Goal: Information Seeking & Learning: Learn about a topic

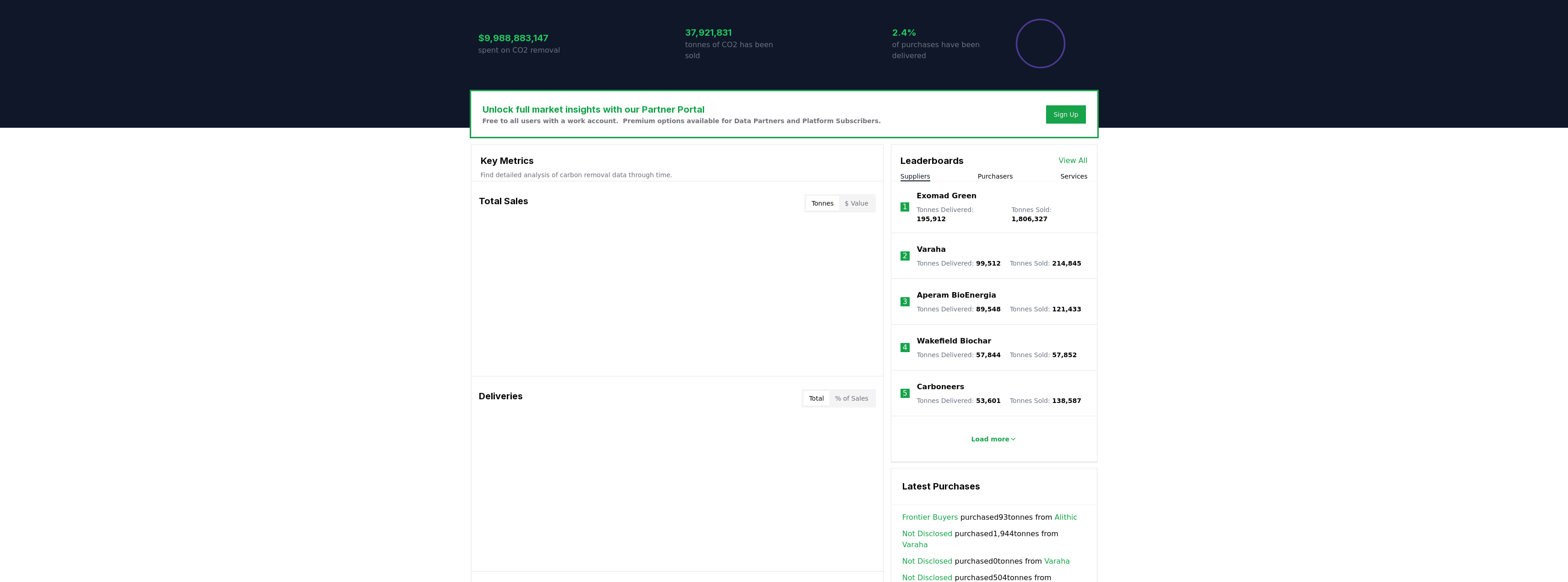
scroll to position [320, 0]
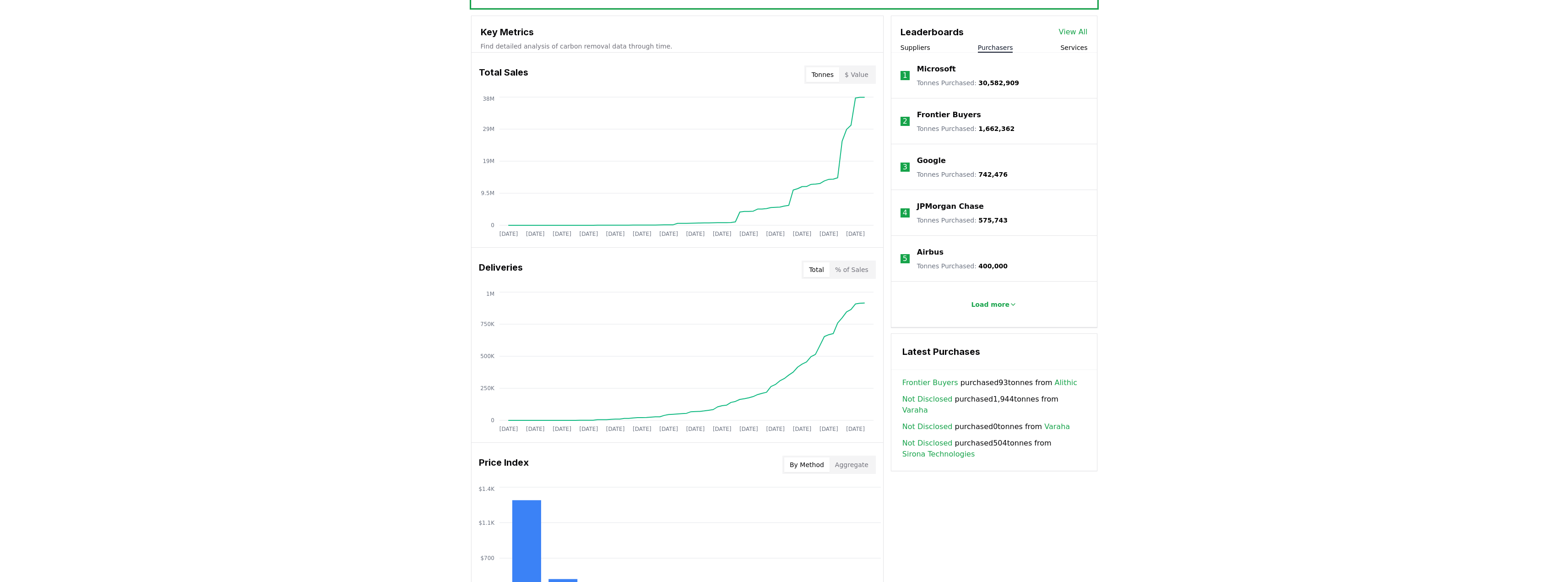
click at [1004, 44] on button "Purchasers" at bounding box center [996, 47] width 35 height 9
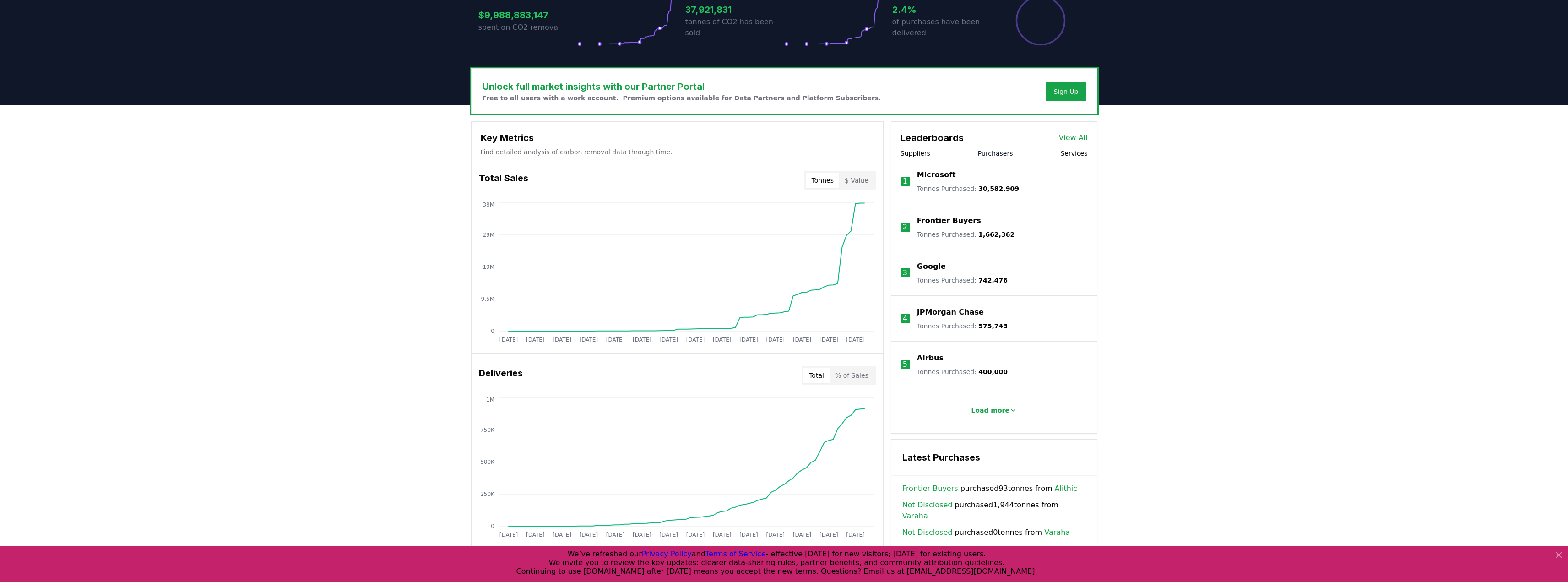
scroll to position [183, 0]
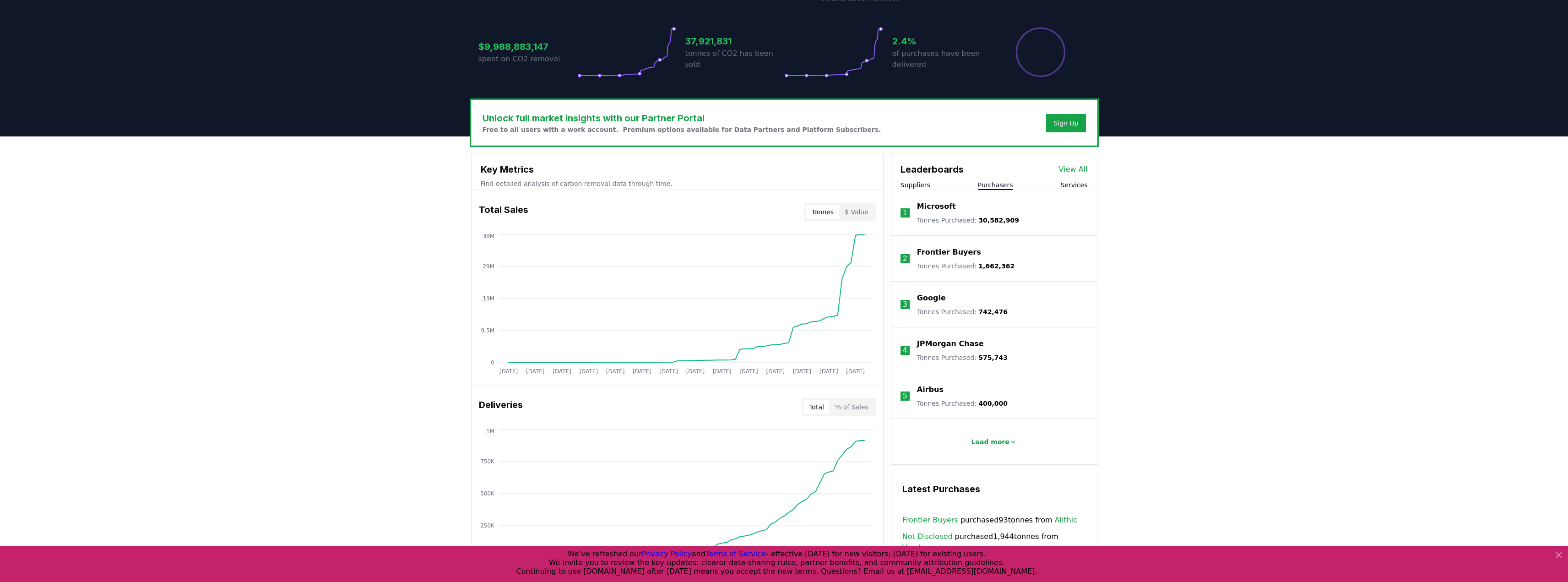
click at [1083, 170] on link "View All" at bounding box center [1073, 169] width 29 height 11
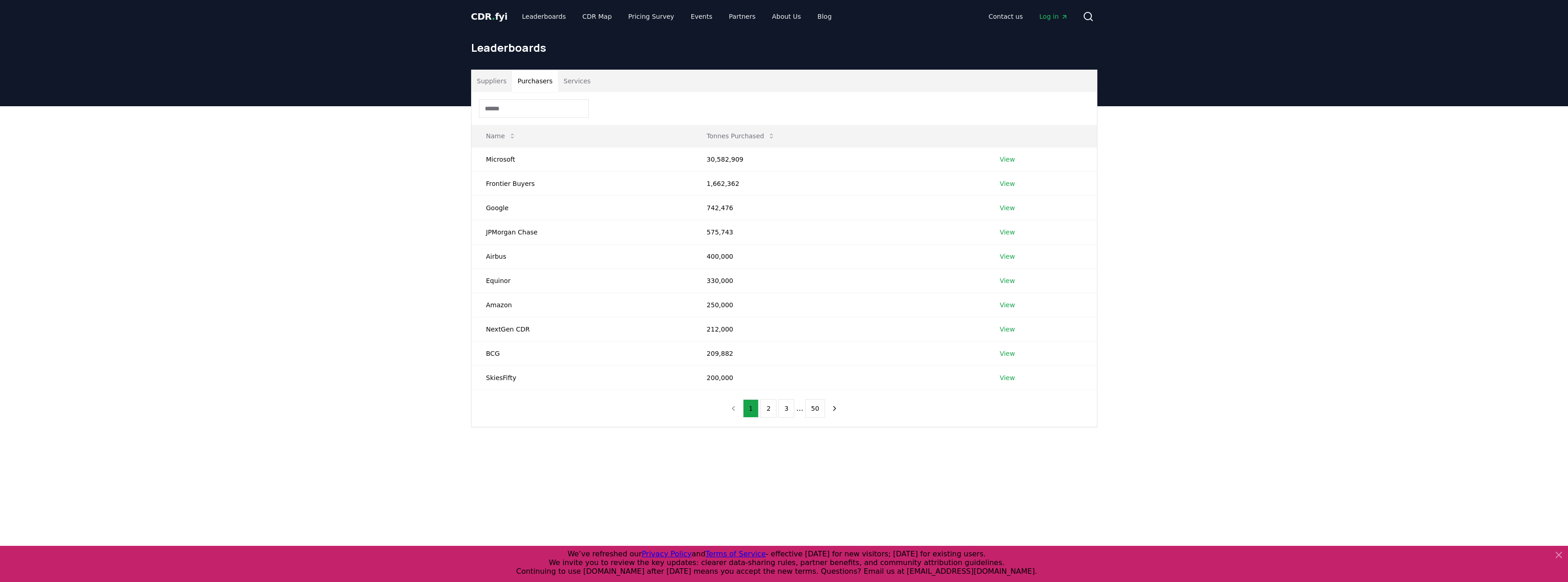
click at [527, 80] on button "Purchasers" at bounding box center [535, 81] width 46 height 22
click at [1003, 257] on link "View" at bounding box center [1007, 256] width 15 height 9
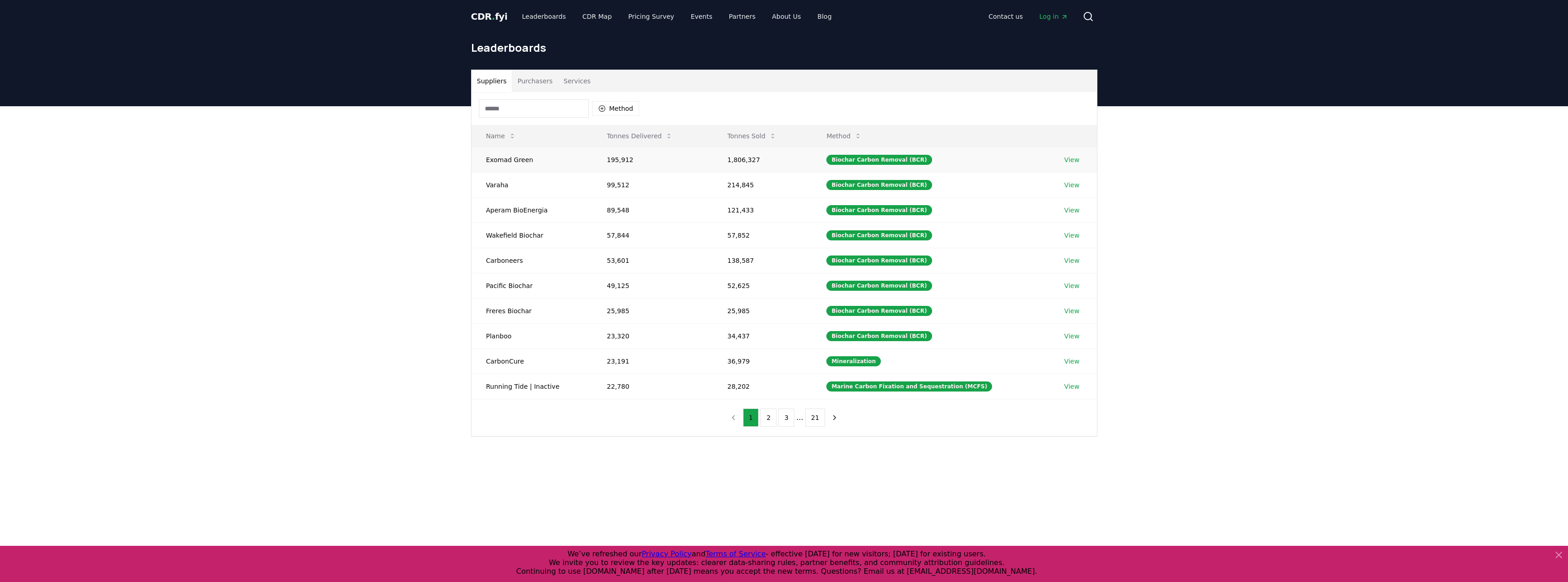
click at [1072, 160] on link "View" at bounding box center [1072, 160] width 15 height 9
click at [768, 417] on button "2" at bounding box center [768, 418] width 16 height 18
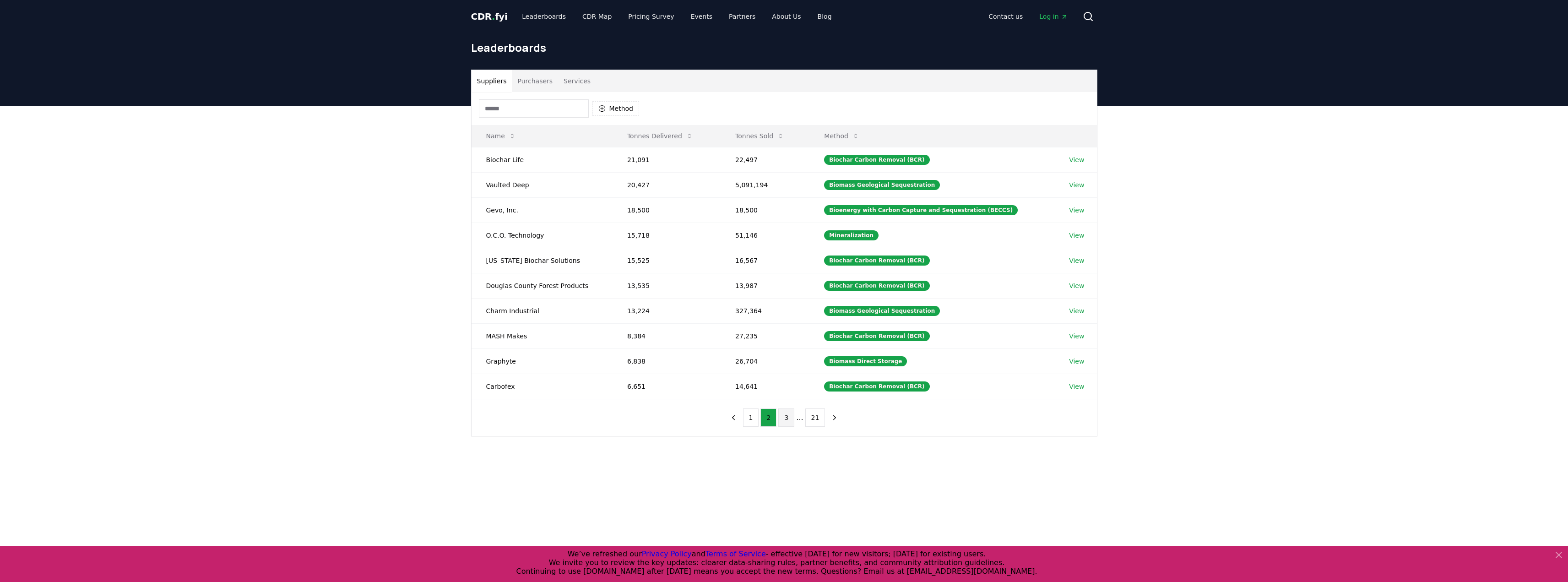
click at [780, 411] on button "3" at bounding box center [786, 418] width 16 height 18
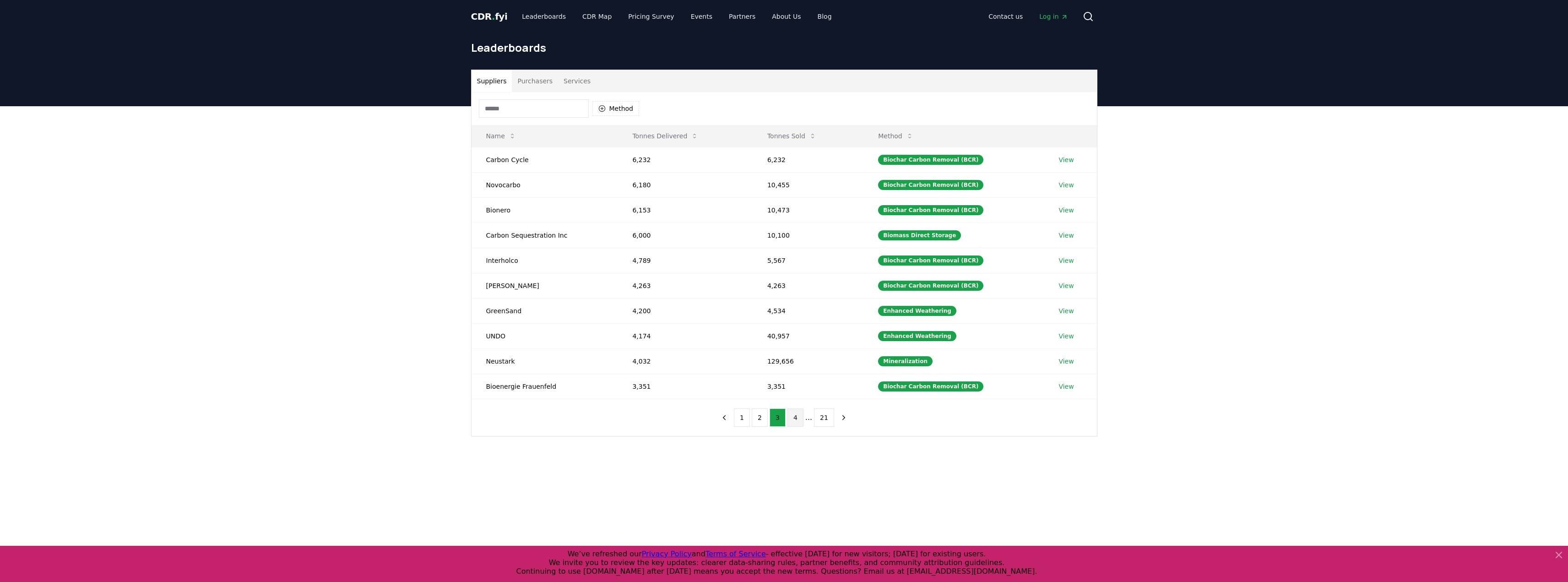
click at [796, 418] on button "4" at bounding box center [796, 418] width 16 height 18
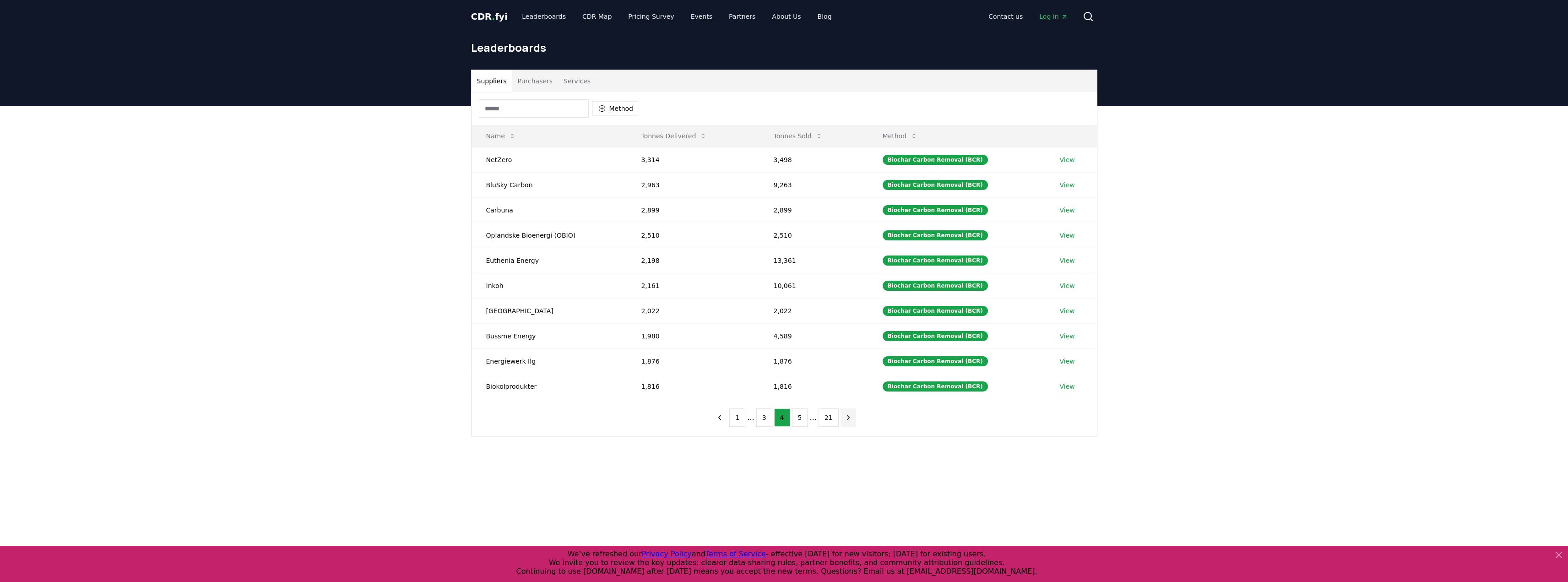
click at [844, 418] on icon "next page" at bounding box center [849, 418] width 9 height 9
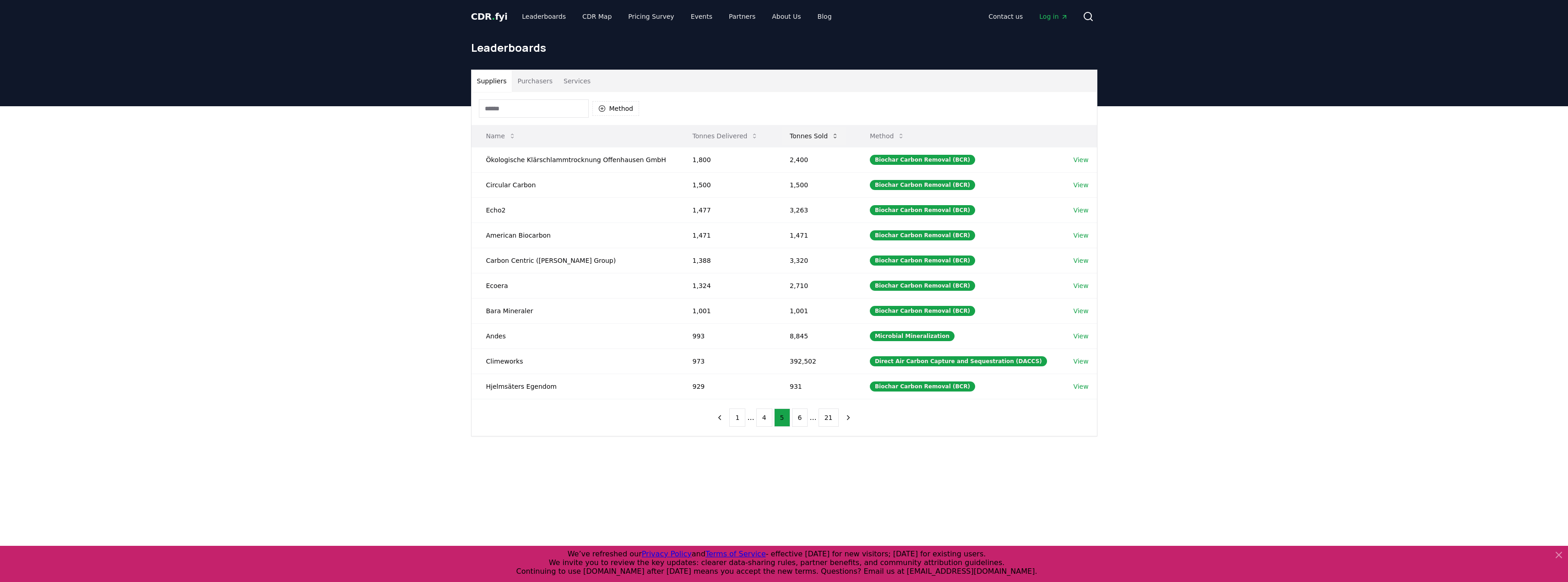
click at [828, 134] on button "Tonnes Sold" at bounding box center [814, 136] width 64 height 18
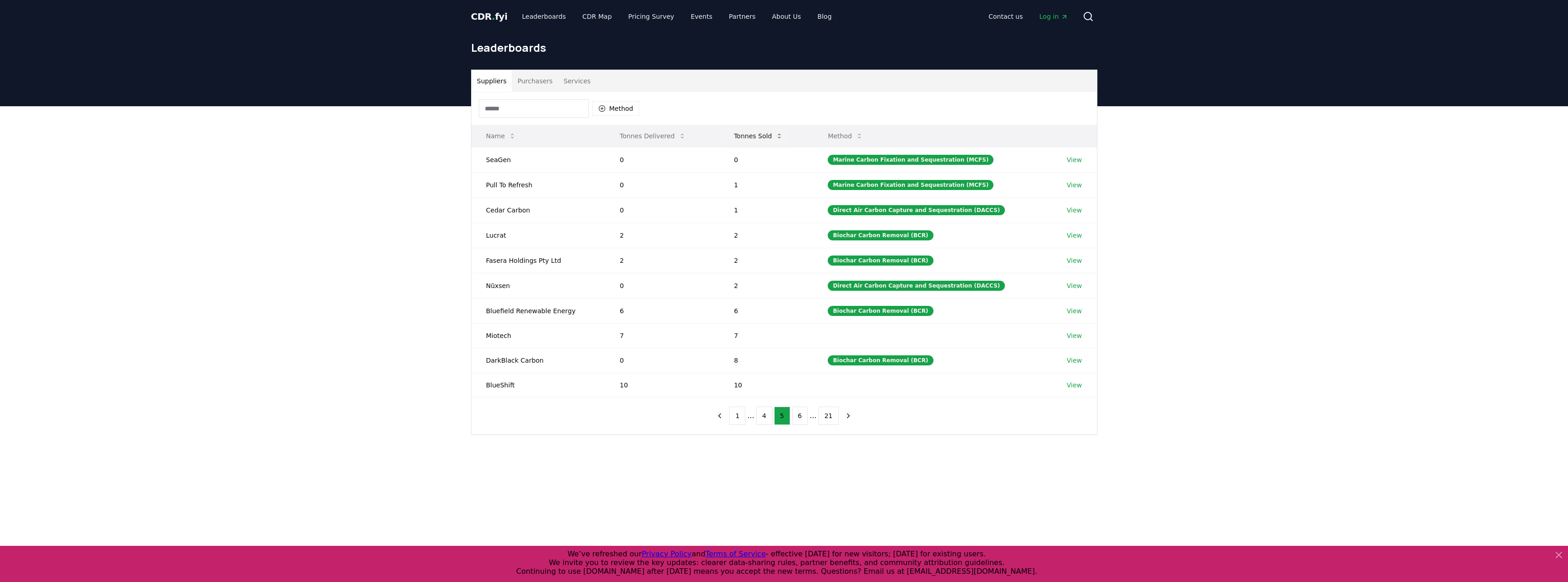
click at [751, 140] on button "Tonnes Sold" at bounding box center [758, 136] width 64 height 18
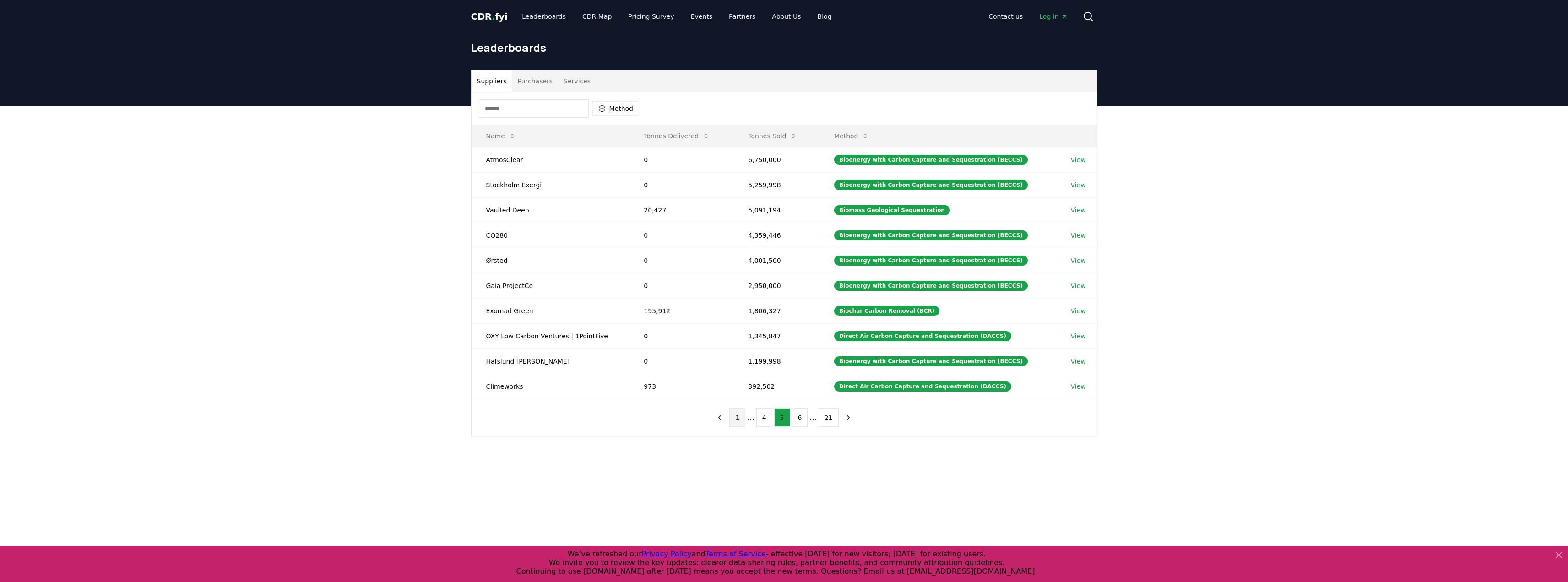
click at [745, 415] on button "1" at bounding box center [737, 418] width 16 height 18
click at [1073, 334] on link "View" at bounding box center [1077, 336] width 15 height 9
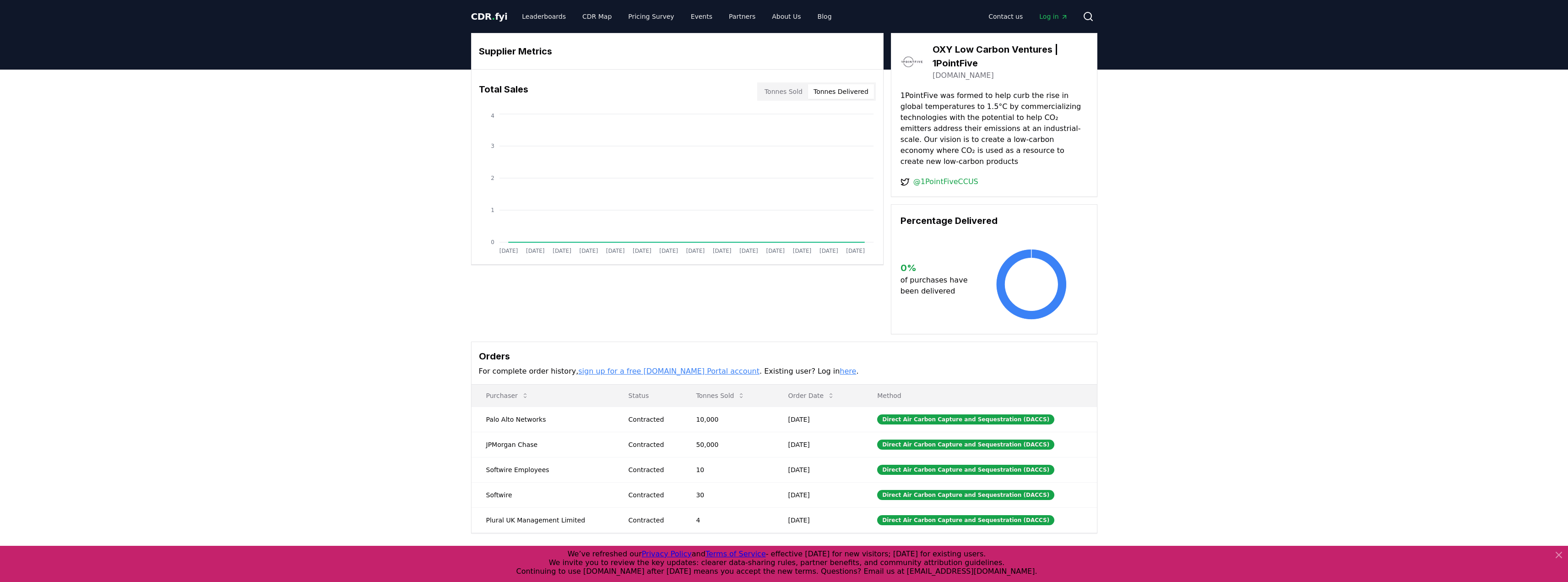
click at [836, 89] on button "Tonnes Delivered" at bounding box center [841, 91] width 66 height 15
click at [780, 91] on button "Tonnes Sold" at bounding box center [783, 91] width 49 height 15
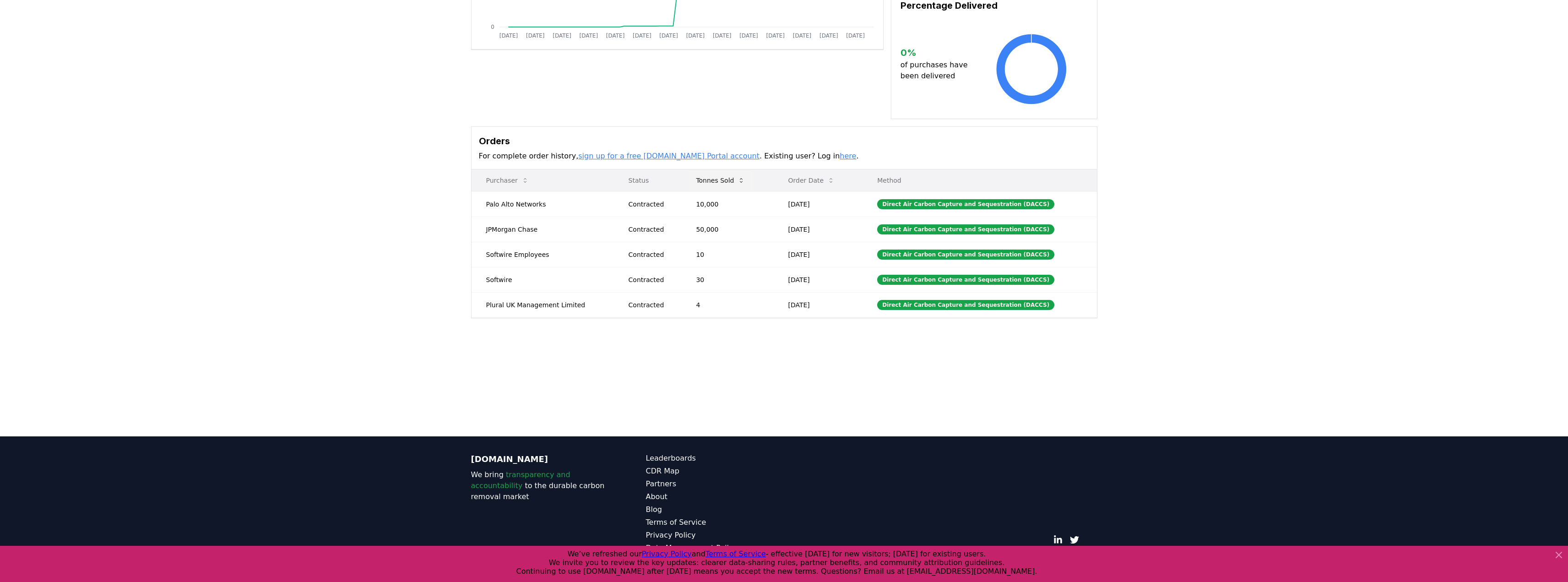
scroll to position [216, 0]
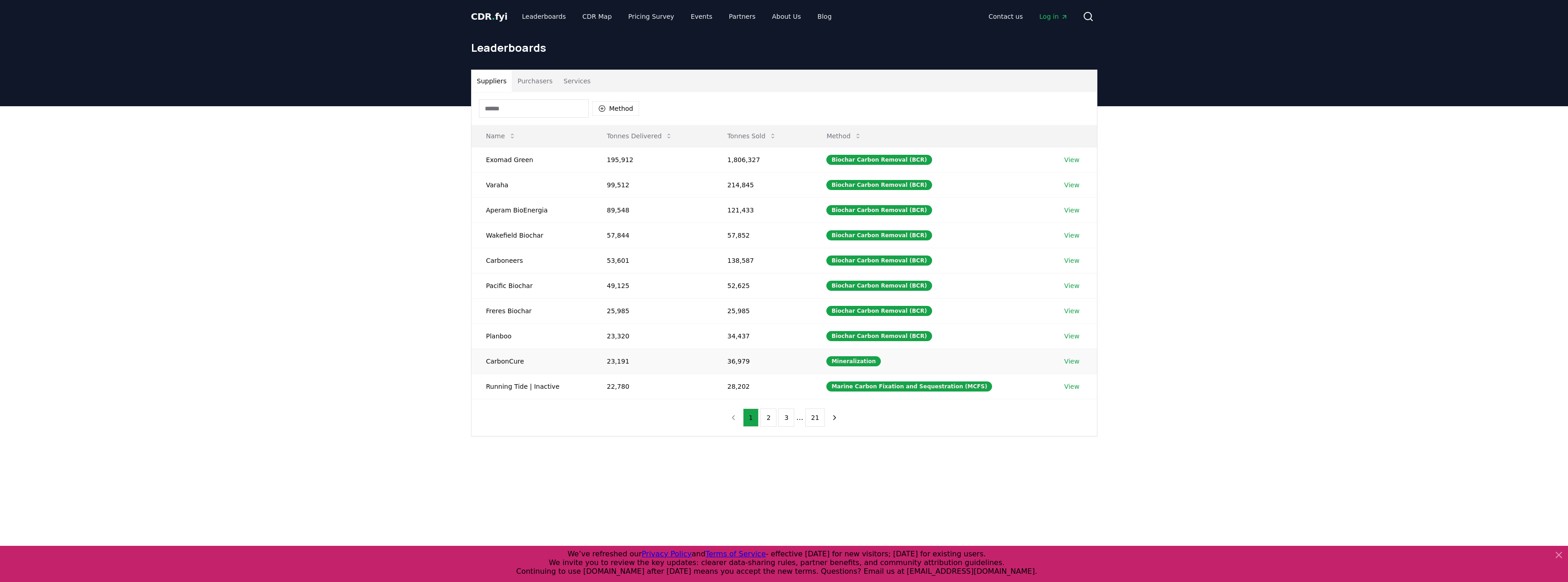
click at [496, 359] on td "CarbonCure" at bounding box center [532, 360] width 121 height 25
click at [1071, 358] on link "View" at bounding box center [1072, 361] width 15 height 9
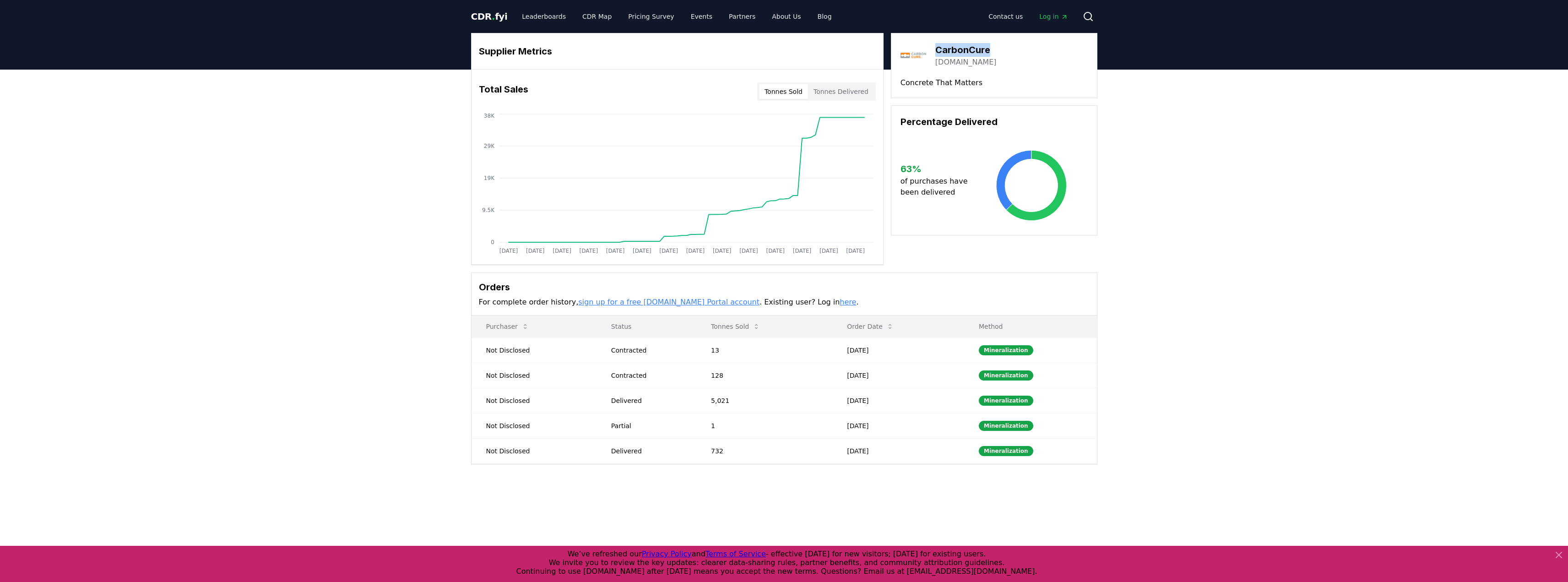
drag, startPoint x: 990, startPoint y: 51, endPoint x: 939, endPoint y: 47, distance: 51.2
click at [939, 47] on div "CarbonCure [DOMAIN_NAME]" at bounding box center [994, 55] width 187 height 26
copy h3 "CarbonCure"
